Goal: Task Accomplishment & Management: Complete application form

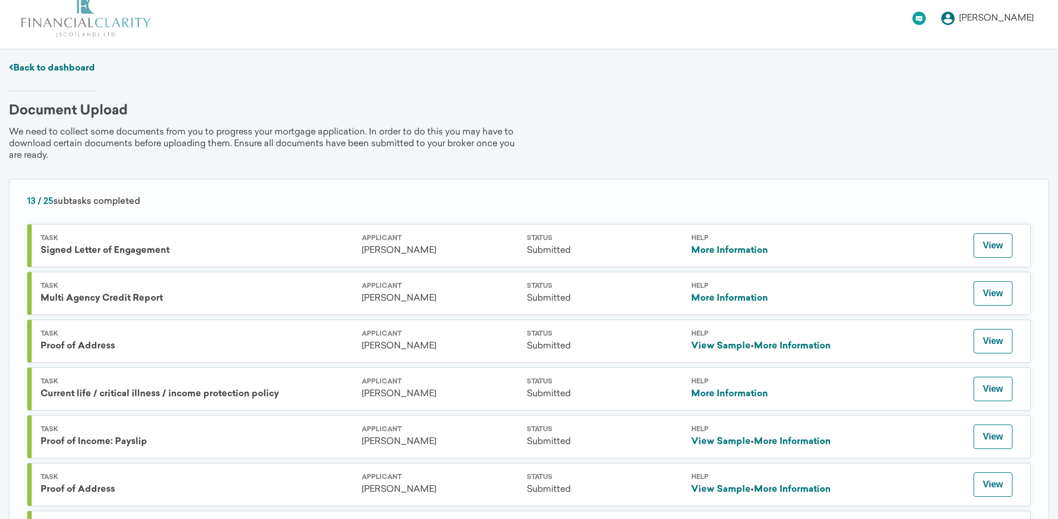
scroll to position [13, 0]
click at [981, 248] on button "View" at bounding box center [993, 245] width 39 height 24
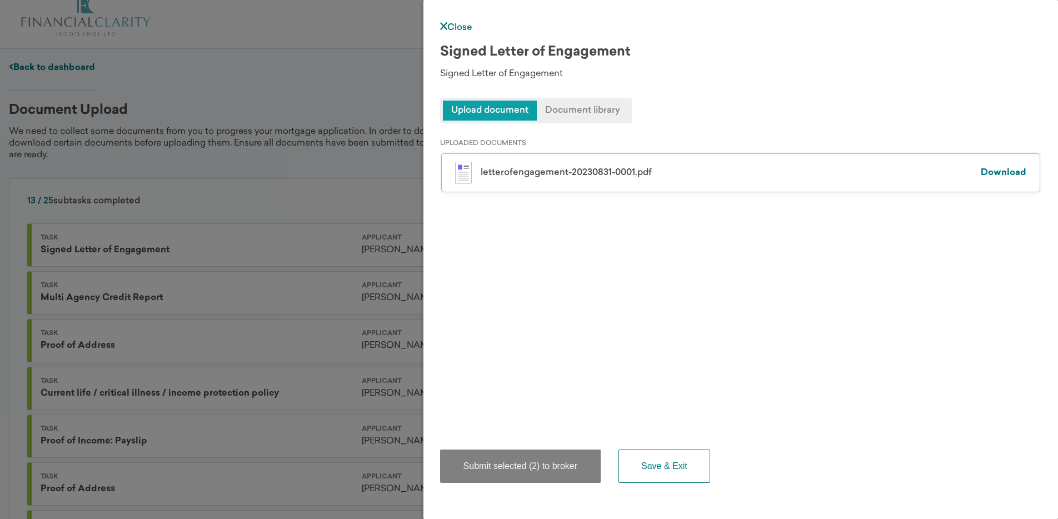
click at [468, 171] on img at bounding box center [463, 173] width 17 height 22
click at [387, 86] on div "Close Signed Letter of Engagement Signed Letter of Engagement Upload document D…" at bounding box center [529, 259] width 1058 height 519
click at [71, 65] on div "Close Signed Letter of Engagement Signed Letter of Engagement Upload document D…" at bounding box center [529, 259] width 1058 height 519
click at [72, 68] on div "Close Signed Letter of Engagement Signed Letter of Engagement Upload document D…" at bounding box center [529, 259] width 1058 height 519
click at [76, 67] on div "Close Signed Letter of Engagement Signed Letter of Engagement Upload document D…" at bounding box center [529, 259] width 1058 height 519
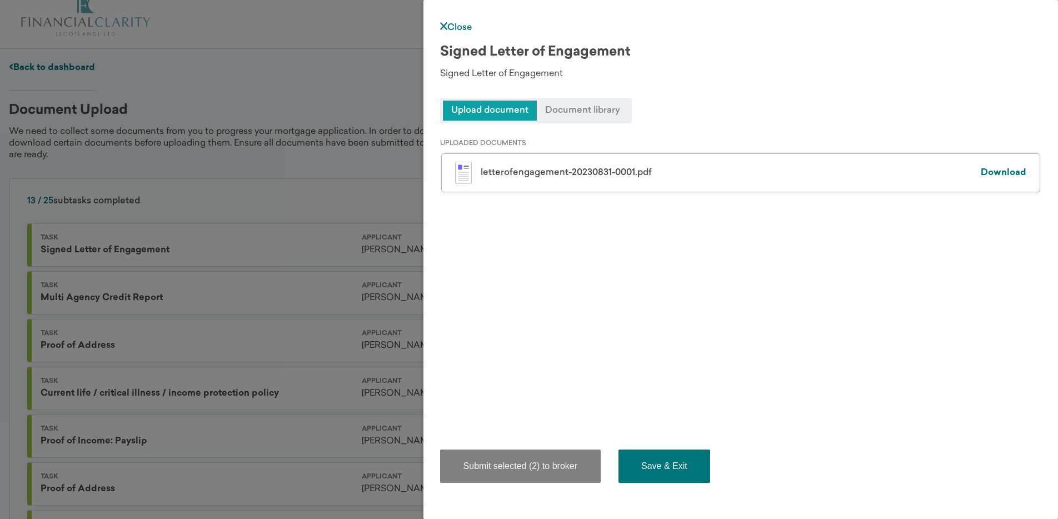
click at [669, 465] on button "Save & Exit" at bounding box center [665, 466] width 92 height 33
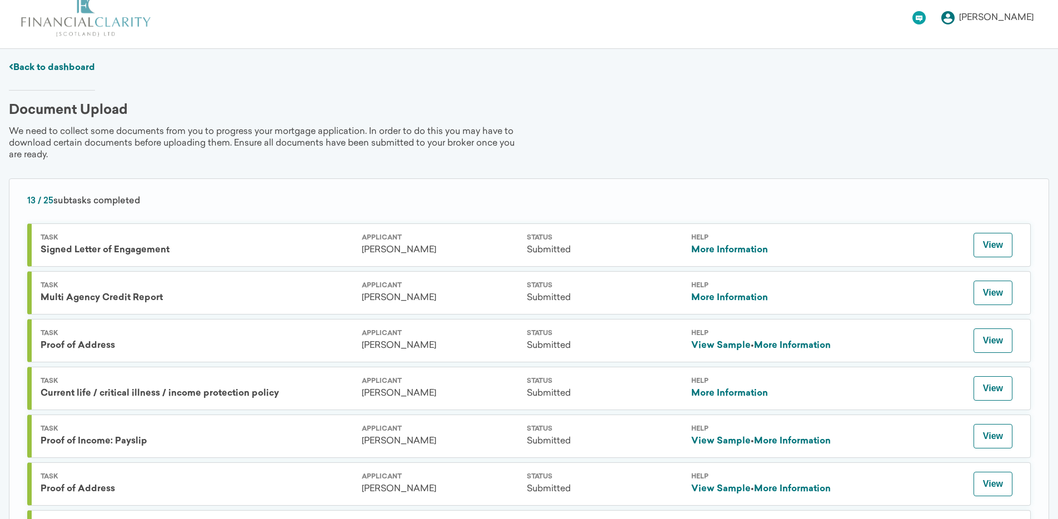
click at [43, 67] on link "Back to dashboard" at bounding box center [52, 67] width 86 height 9
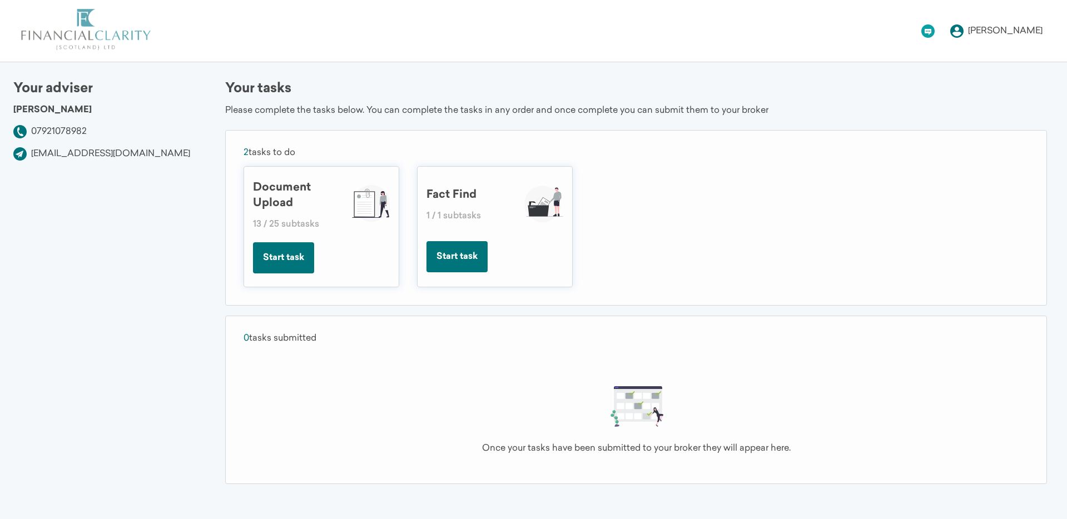
click at [466, 260] on button "Start task" at bounding box center [456, 256] width 61 height 31
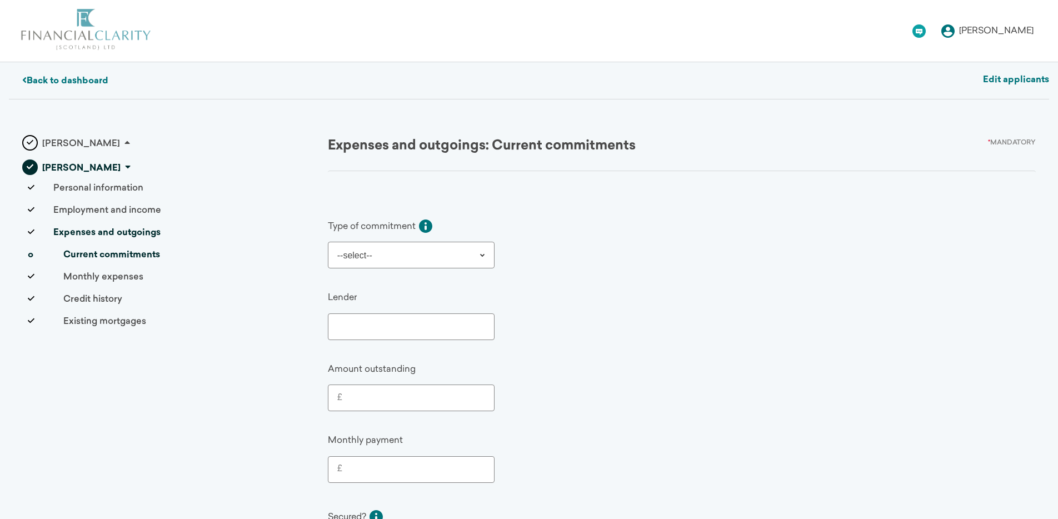
click at [59, 83] on link "Back to dashboard" at bounding box center [65, 81] width 86 height 9
